Goal: Navigation & Orientation: Find specific page/section

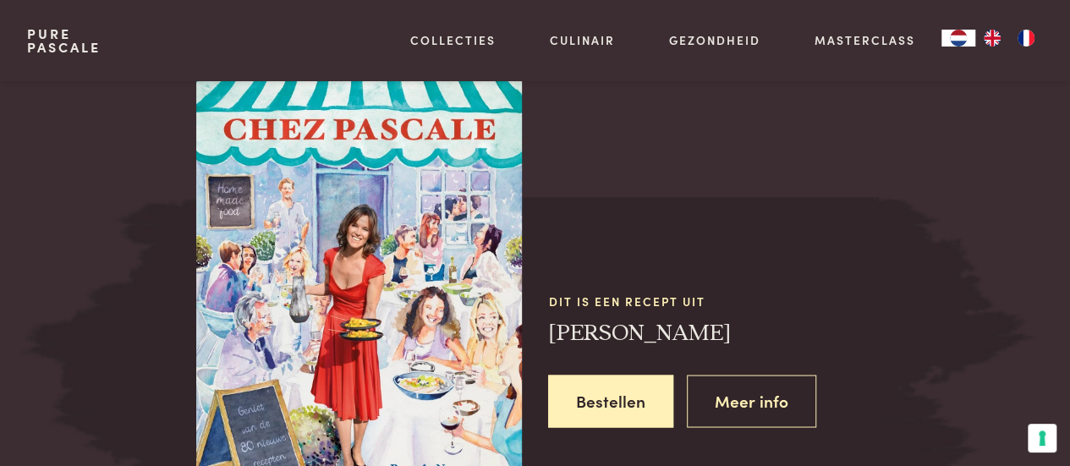
scroll to position [1302, 0]
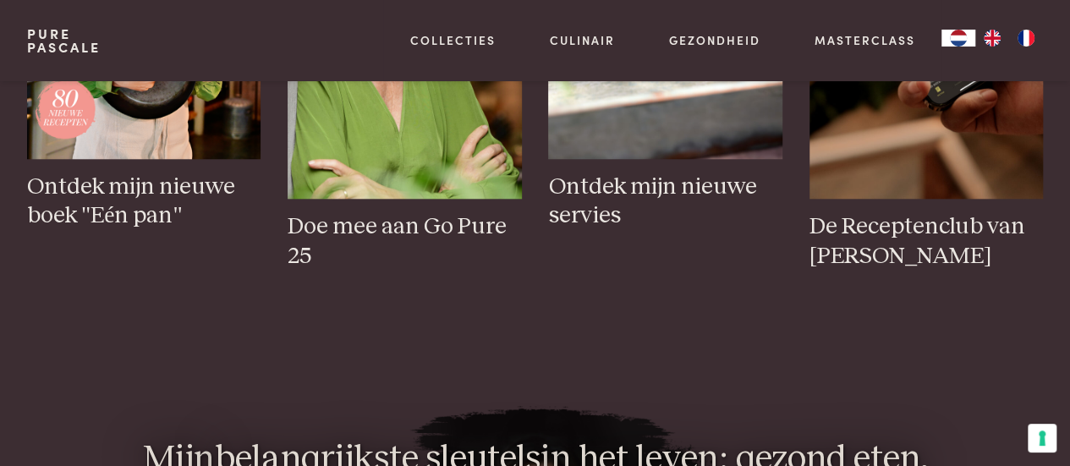
scroll to position [766, 0]
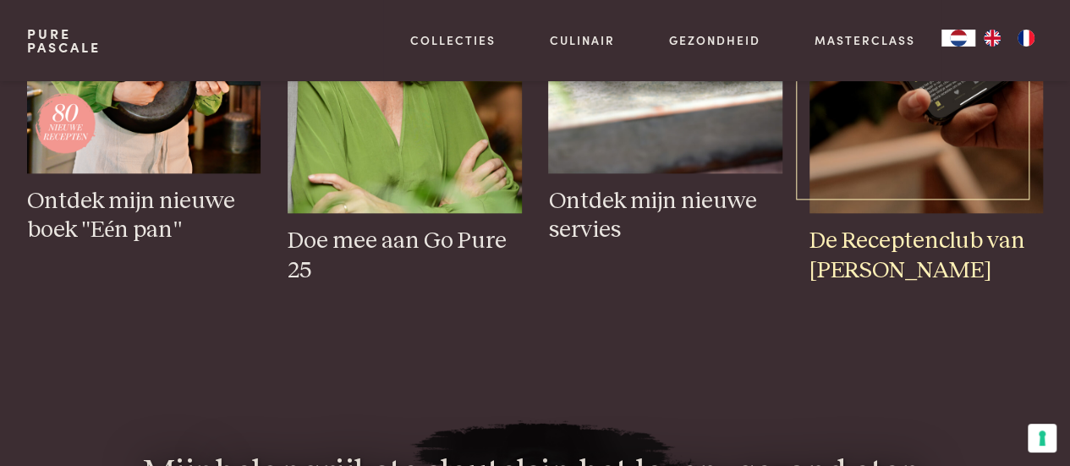
click at [913, 241] on h3 "De Receptenclub van Pascale" at bounding box center [925, 256] width 233 height 58
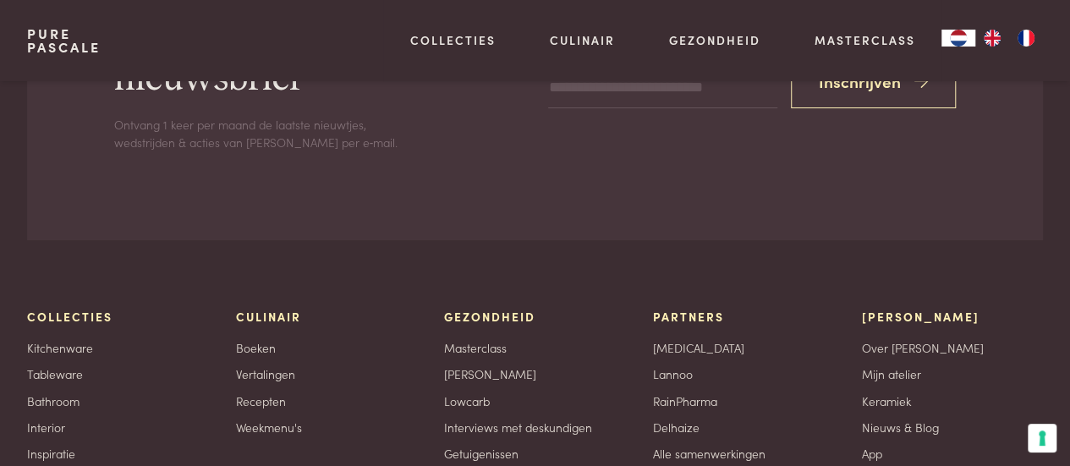
scroll to position [3363, 0]
